Goal: Check status: Check status

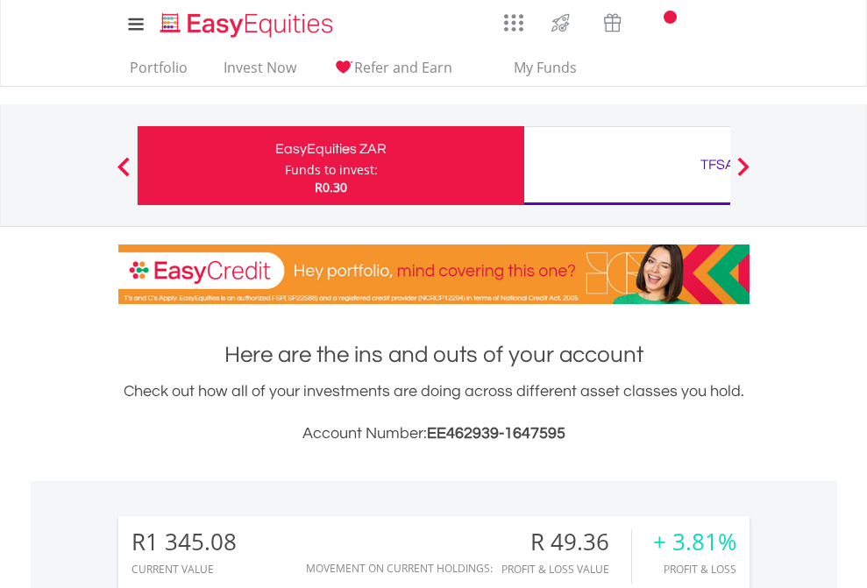
click at [285, 166] on div "Funds to invest:" at bounding box center [331, 170] width 93 height 18
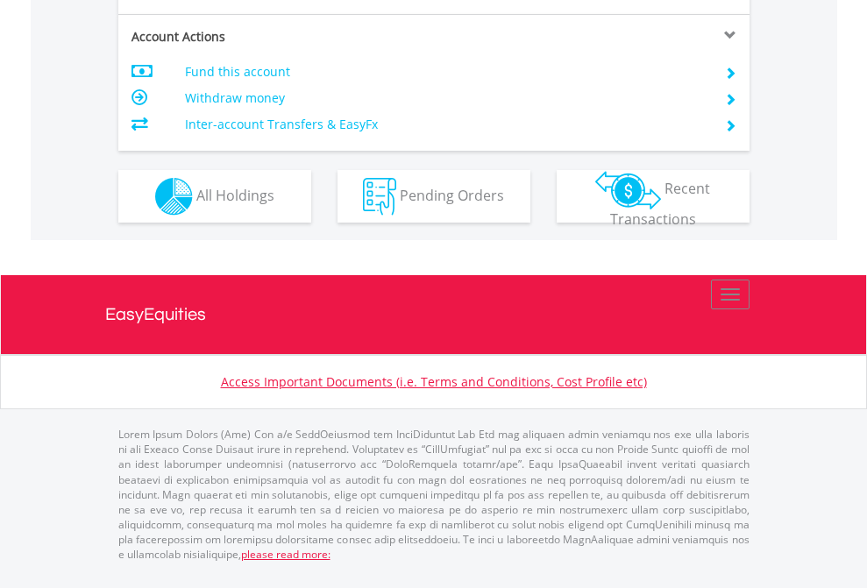
scroll to position [1565, 0]
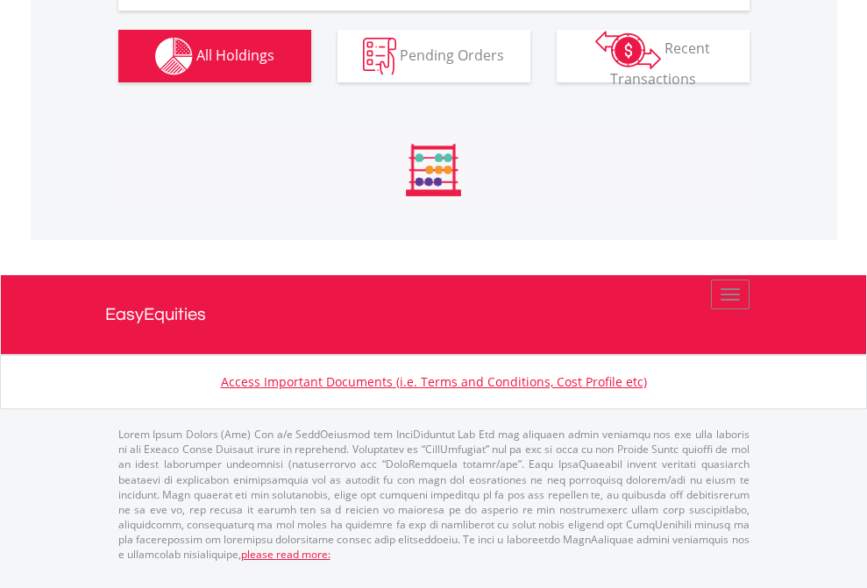
scroll to position [168, 275]
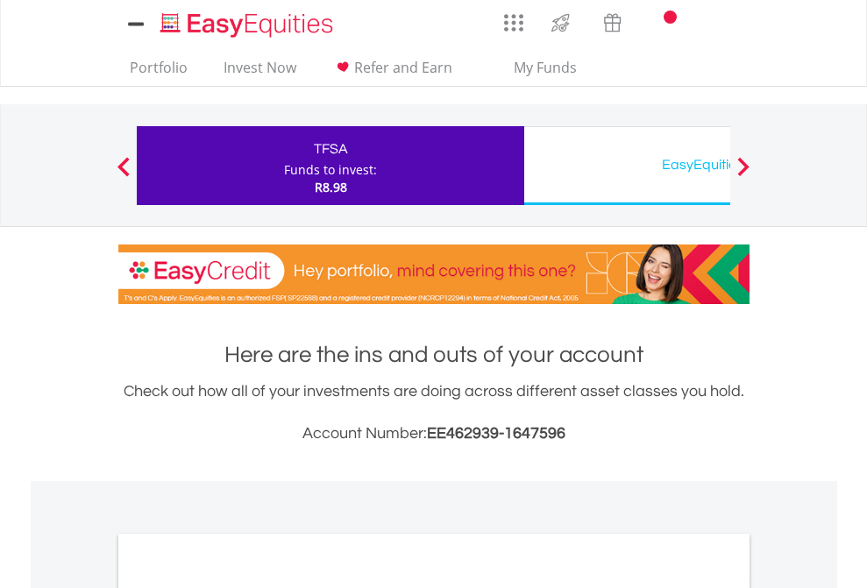
scroll to position [1054, 0]
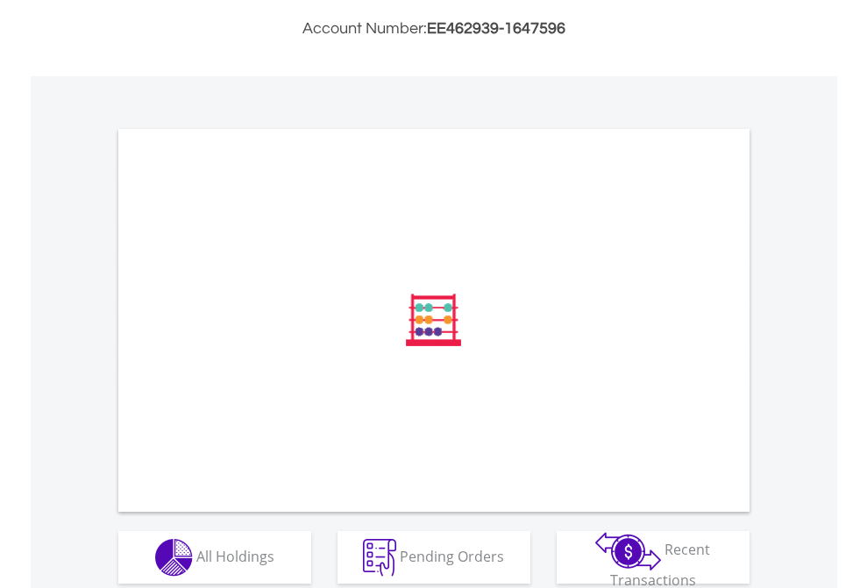
click at [196, 562] on span "All Holdings" at bounding box center [235, 555] width 78 height 19
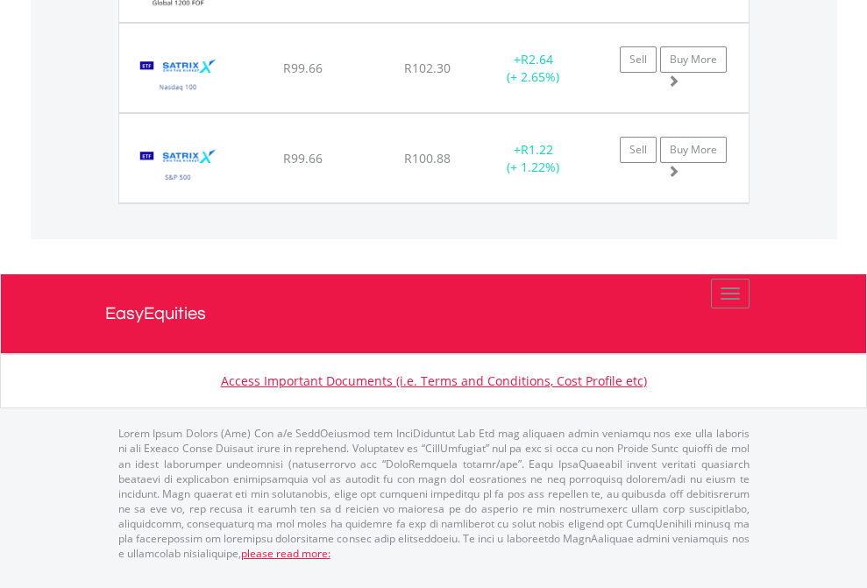
scroll to position [1950, 0]
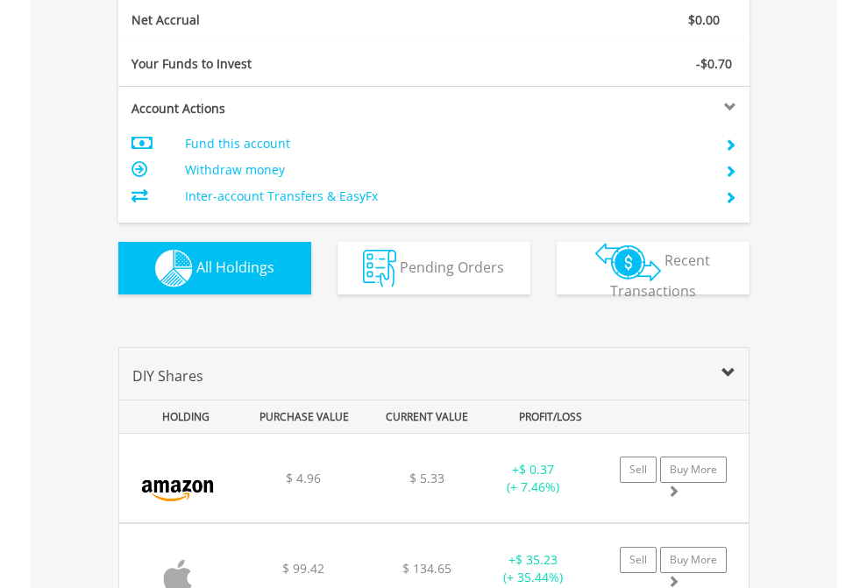
scroll to position [1984, 0]
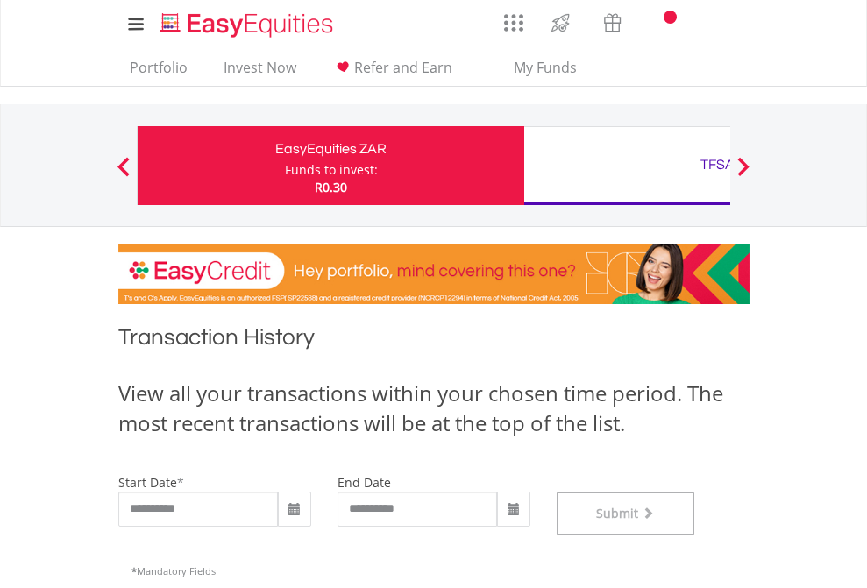
scroll to position [711, 0]
click at [627, 166] on div "TFSA" at bounding box center [718, 165] width 366 height 25
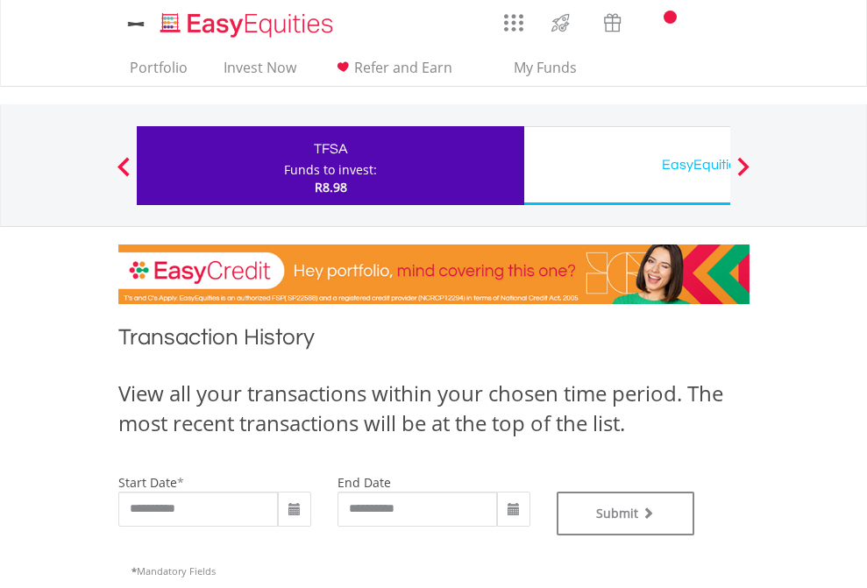
type input "**********"
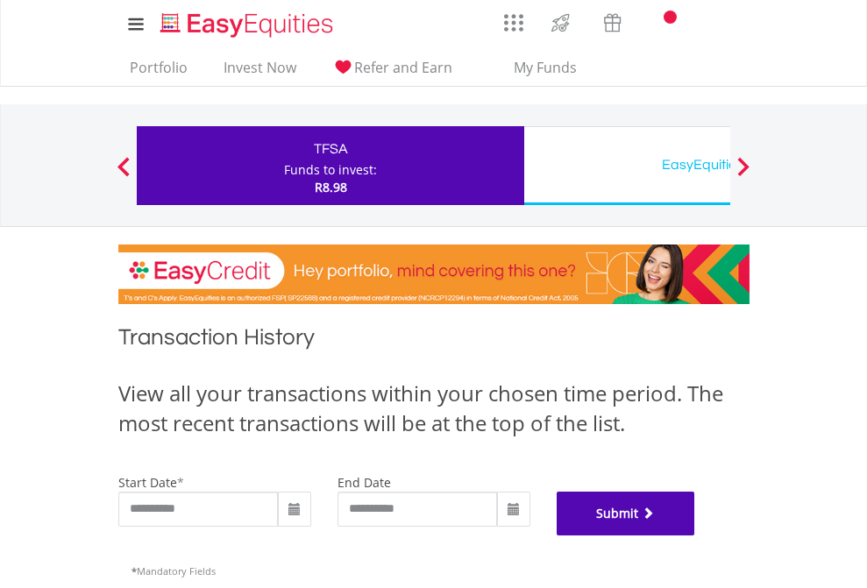
click at [695, 536] on button "Submit" at bounding box center [626, 514] width 138 height 44
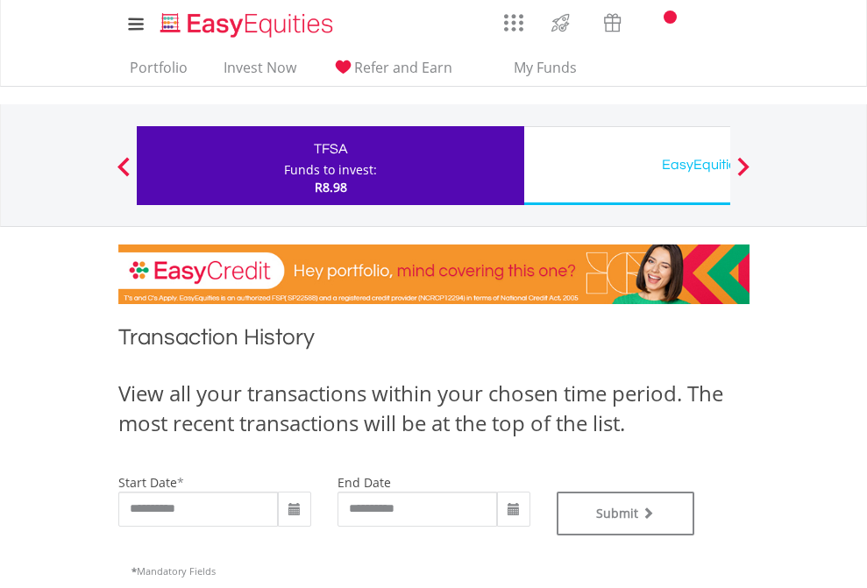
click at [627, 166] on div "EasyEquities USD" at bounding box center [718, 165] width 366 height 25
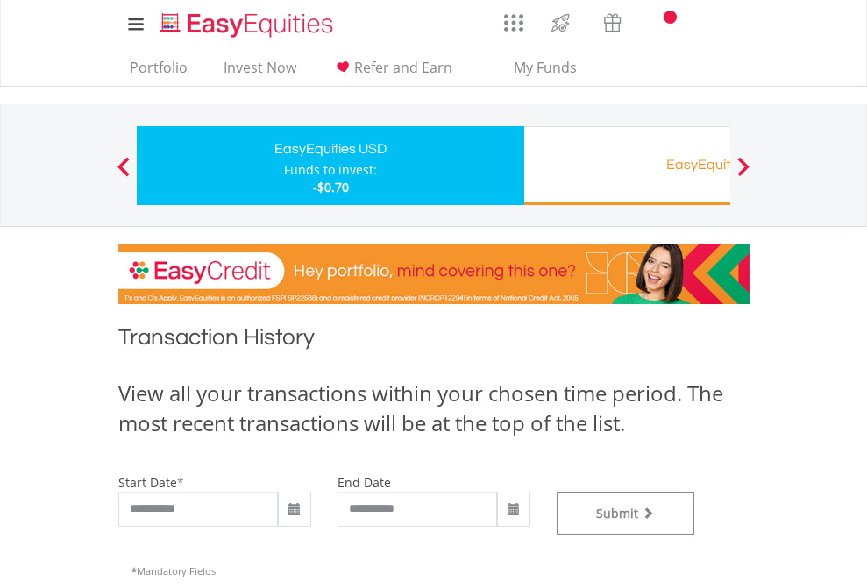
type input "**********"
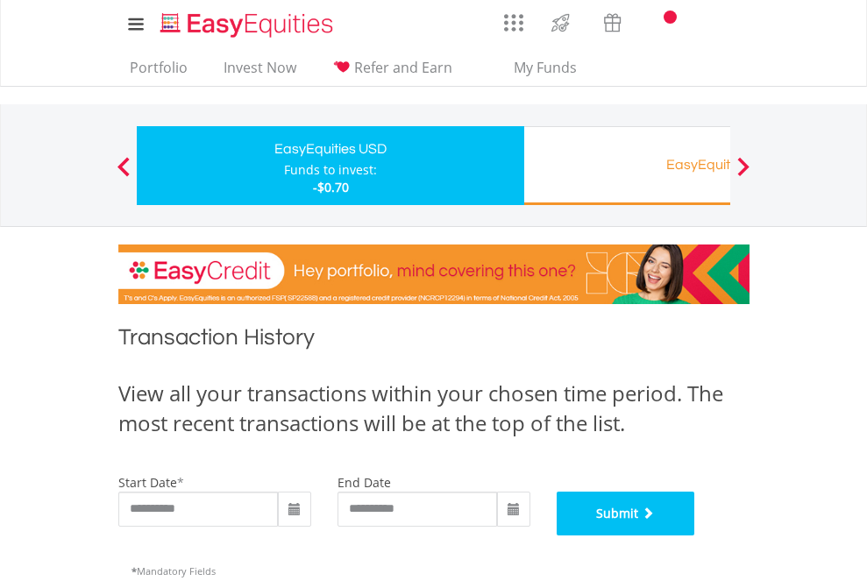
click at [695, 536] on button "Submit" at bounding box center [626, 514] width 138 height 44
